Goal: Information Seeking & Learning: Find specific fact

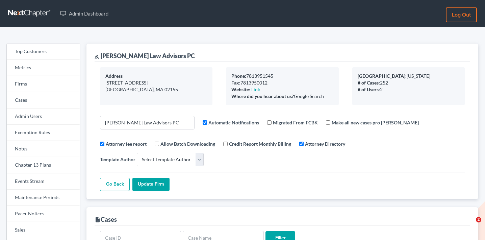
select select
click at [39, 85] on link "Firms" at bounding box center [43, 84] width 73 height 16
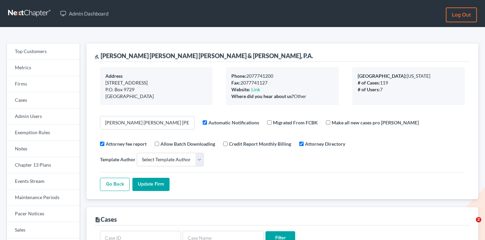
select select
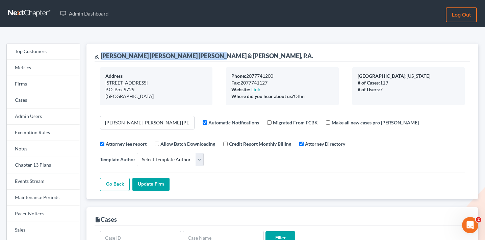
drag, startPoint x: 210, startPoint y: 56, endPoint x: 102, endPoint y: 56, distance: 108.5
click at [102, 56] on div "gavel Bernstein Shur Sawyer & Nelson, P.A." at bounding box center [283, 53] width 376 height 18
copy div "Bernstein Shur Sawyer & Nelson, P.A."
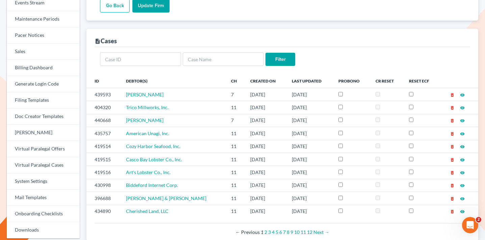
scroll to position [371, 0]
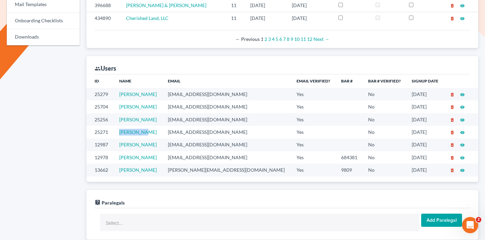
drag, startPoint x: 154, startPoint y: 119, endPoint x: 119, endPoint y: 118, distance: 34.8
click at [119, 126] on td "Lena Neruk" at bounding box center [138, 132] width 49 height 13
copy link "Lena Neruk"
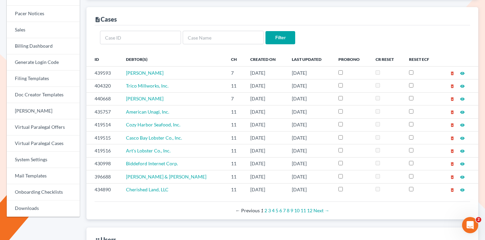
scroll to position [0, 0]
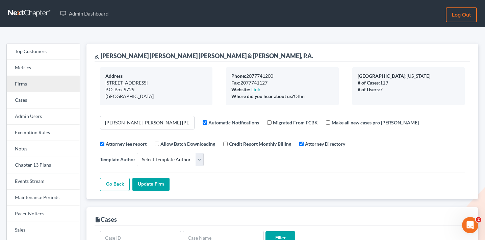
click at [28, 91] on link "Firms" at bounding box center [43, 84] width 73 height 16
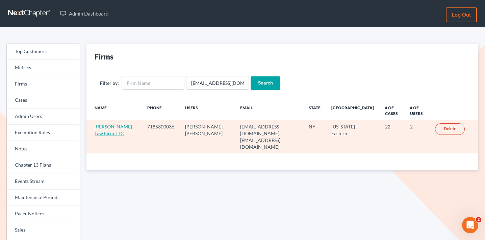
click at [98, 136] on link "[PERSON_NAME] Law Firm, LLC" at bounding box center [114, 130] width 38 height 13
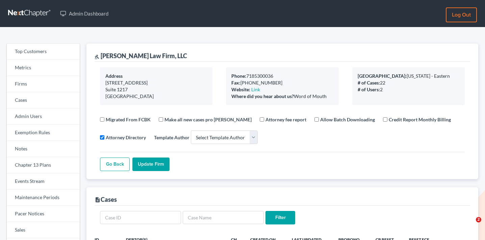
select select
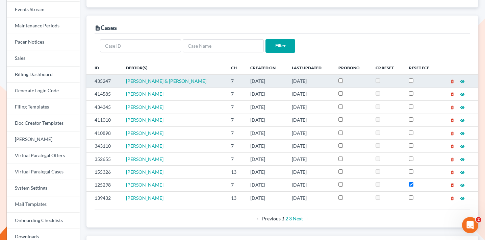
drag, startPoint x: 212, startPoint y: 83, endPoint x: 126, endPoint y: 81, distance: 85.8
click at [126, 81] on td "[PERSON_NAME] & [PERSON_NAME]" at bounding box center [173, 81] width 105 height 13
click at [100, 80] on td "435247" at bounding box center [103, 81] width 34 height 13
copy td "435247"
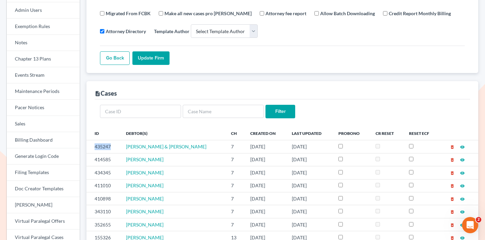
scroll to position [101, 0]
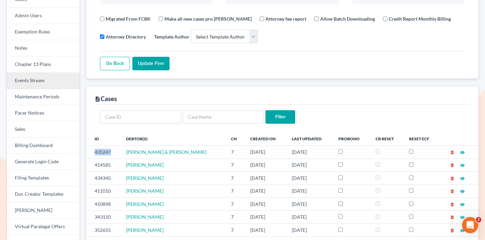
click at [42, 82] on link "Events Stream" at bounding box center [43, 81] width 73 height 16
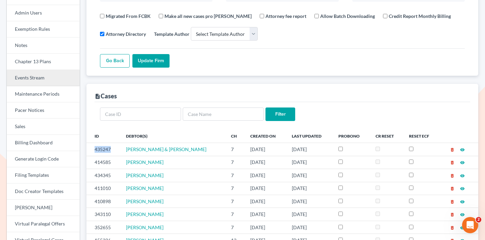
scroll to position [103, 0]
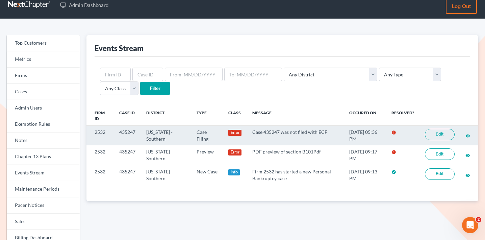
click at [445, 135] on link "Edit" at bounding box center [440, 134] width 30 height 11
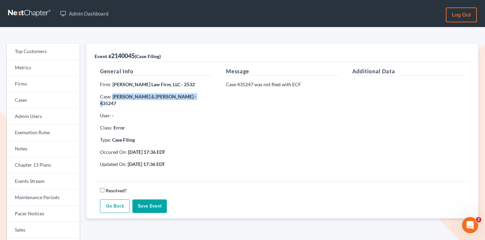
drag, startPoint x: 187, startPoint y: 98, endPoint x: 113, endPoint y: 97, distance: 74.0
click at [113, 97] on strong "[PERSON_NAME] & [PERSON_NAME] - 435247" at bounding box center [148, 100] width 96 height 13
copy strong "[PERSON_NAME] & [PERSON_NAME]"
click at [196, 95] on strong "[PERSON_NAME] & [PERSON_NAME] - 435247" at bounding box center [148, 100] width 96 height 13
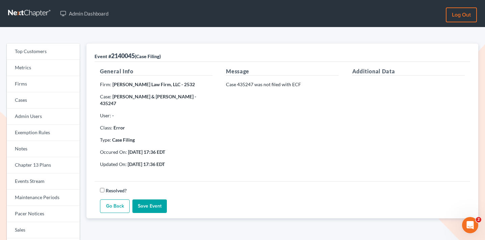
copy strong "435247"
click at [41, 89] on link "Firms" at bounding box center [43, 84] width 73 height 16
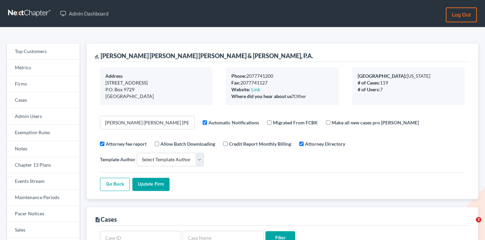
select select
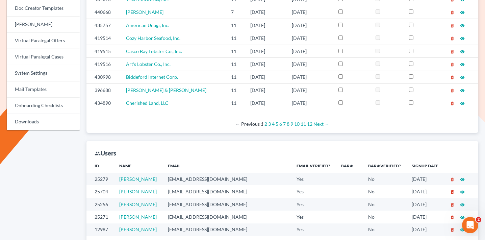
scroll to position [359, 0]
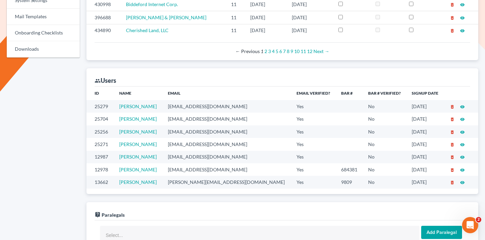
click at [463, 117] on icon "visibility" at bounding box center [462, 119] width 5 height 5
